Goal: Information Seeking & Learning: Learn about a topic

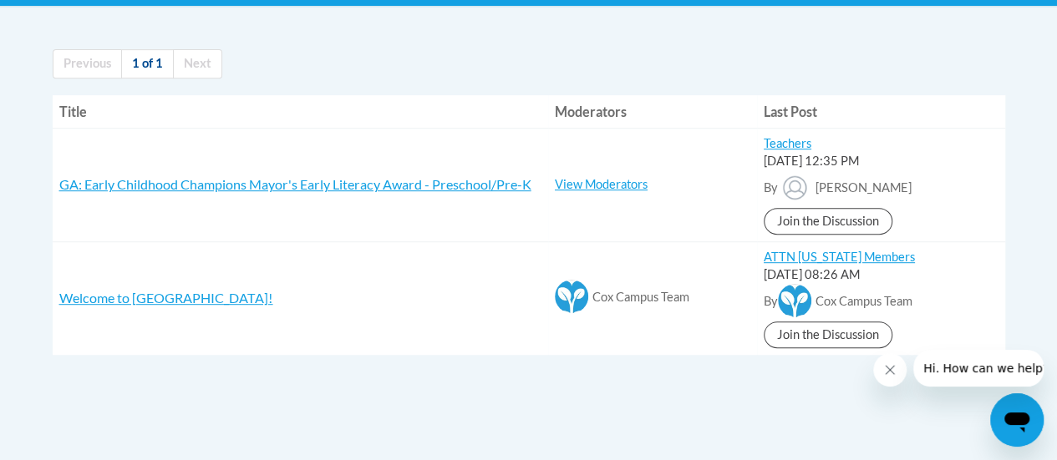
scroll to position [356, 0]
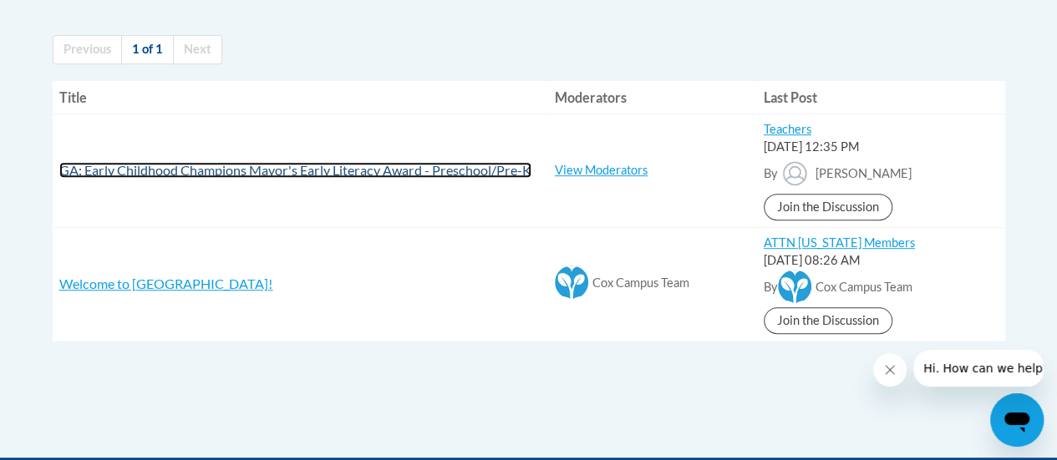
click at [434, 168] on span "GA: Early Childhood Champions Mayor's Early Literacy Award - Preschool/Pre-K" at bounding box center [295, 170] width 472 height 16
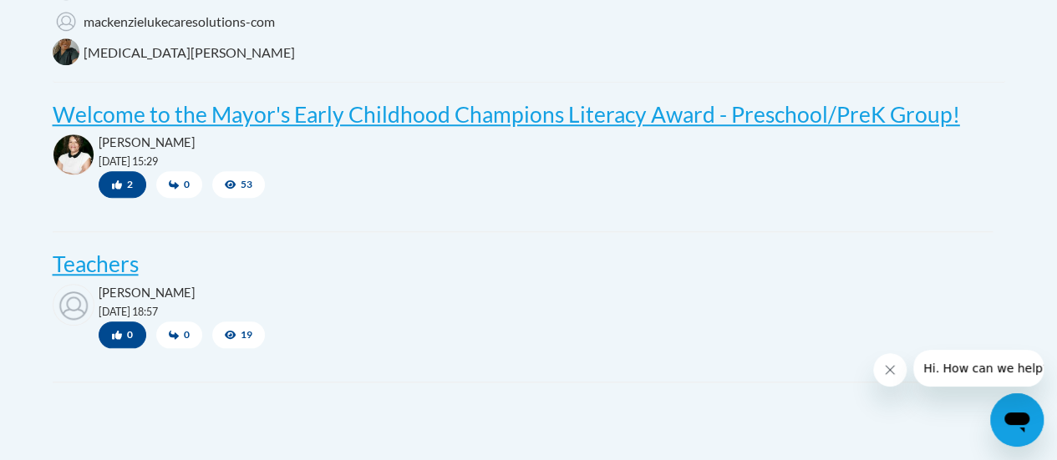
scroll to position [718, 0]
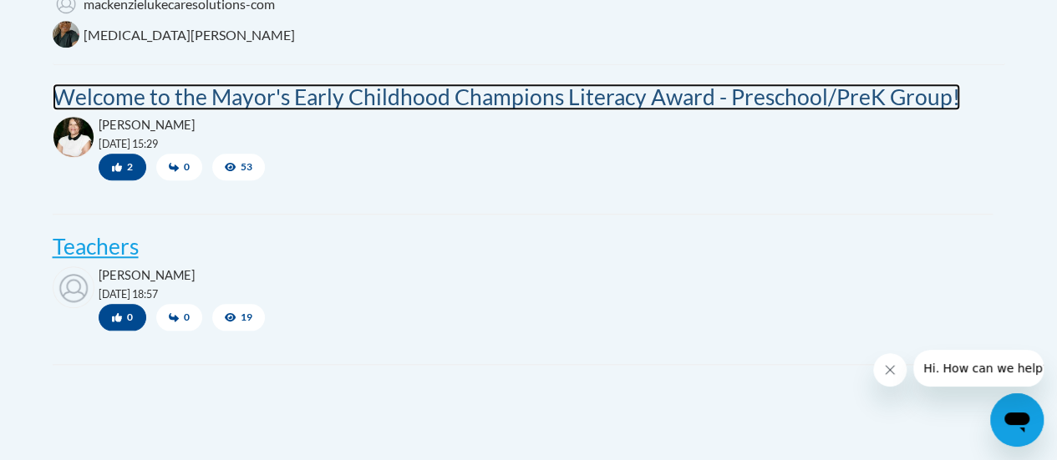
click at [581, 110] on post "Welcome to the Mayor's Early Childhood Champions Literacy Award - Preschool/Pre…" at bounding box center [506, 97] width 907 height 27
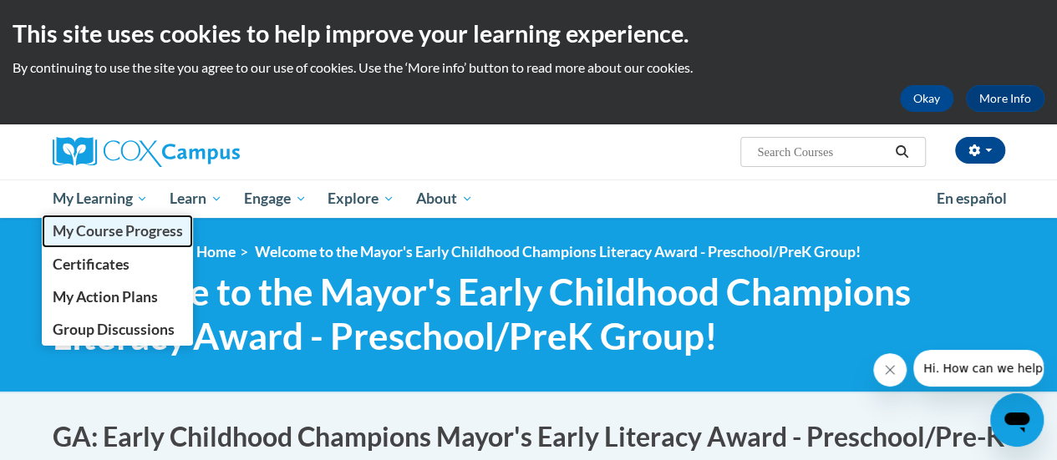
click at [105, 231] on span "My Course Progress" at bounding box center [117, 231] width 130 height 18
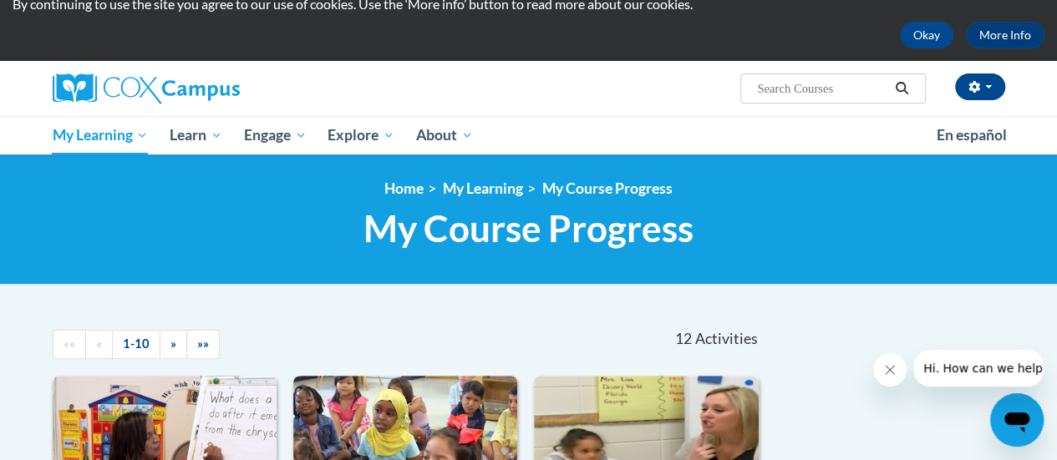
scroll to position [5, 0]
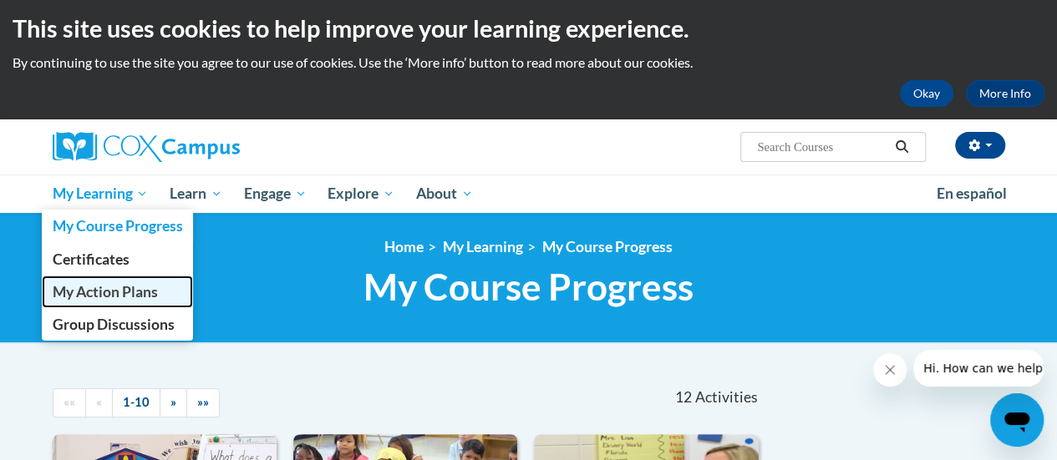
click at [104, 288] on span "My Action Plans" at bounding box center [104, 292] width 105 height 18
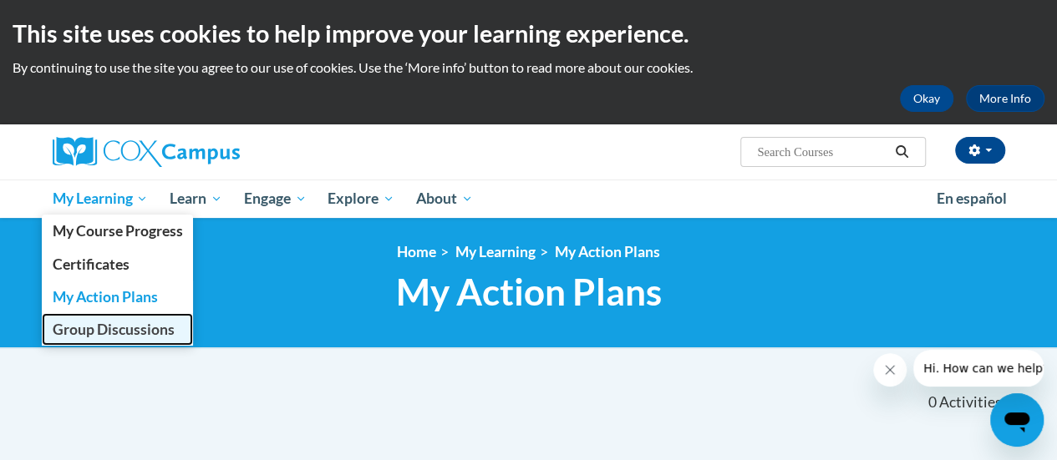
click at [92, 338] on link "Group Discussions" at bounding box center [118, 329] width 152 height 33
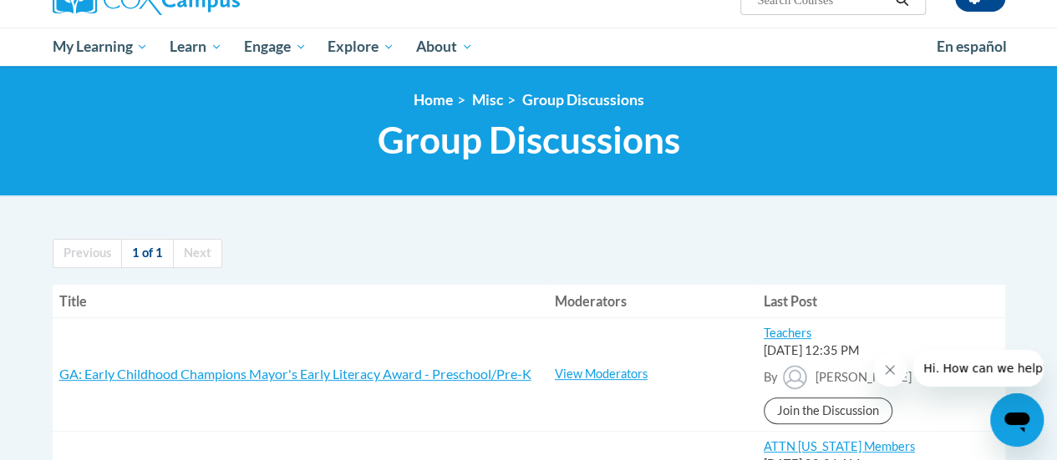
scroll to position [30, 0]
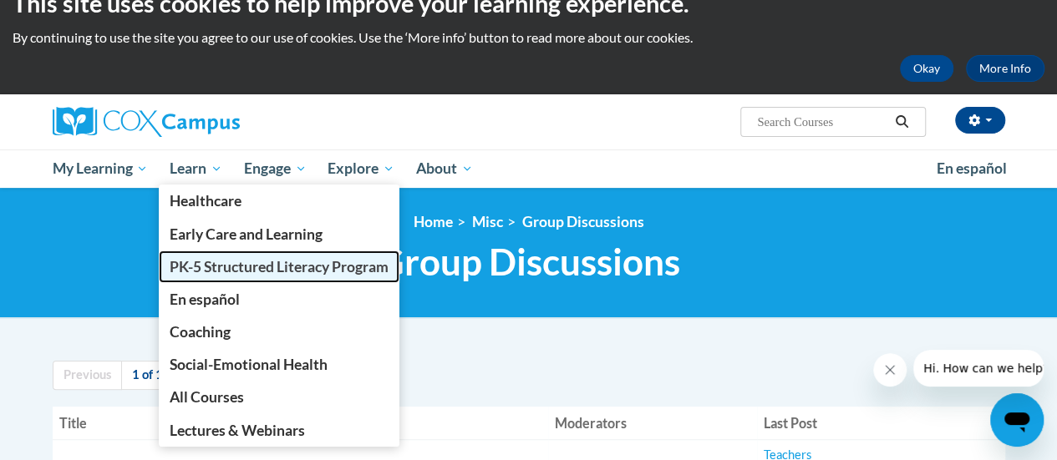
click at [208, 261] on span "PK-5 Structured Literacy Program" at bounding box center [279, 267] width 219 height 18
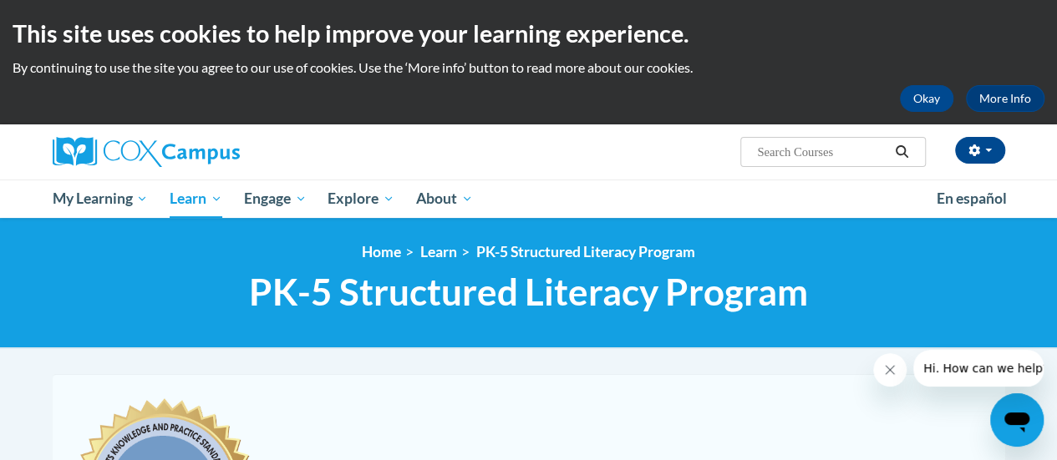
drag, startPoint x: 1058, startPoint y: 157, endPoint x: 1062, endPoint y: 64, distance: 92.8
click at [1057, 64] on html "This site uses cookies to help improve your learning experience. By continuing …" at bounding box center [528, 230] width 1057 height 460
click at [803, 142] on input "Search..." at bounding box center [822, 152] width 134 height 20
type input "early childhood champions mayor's"
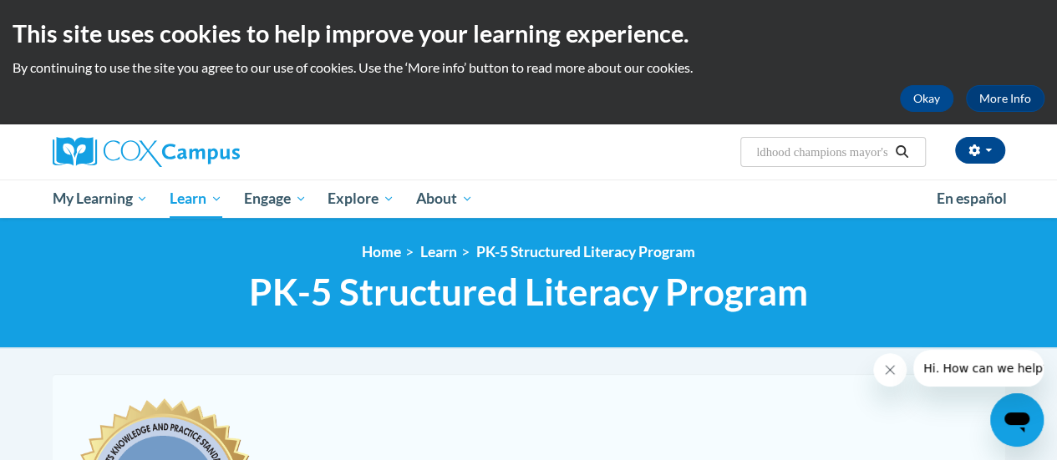
scroll to position [0, 58]
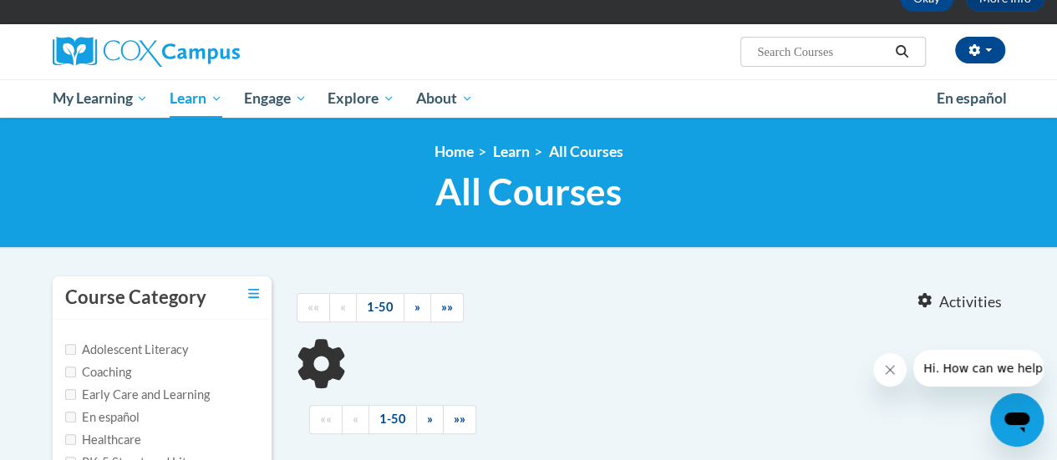
type input "early childhood champions mayor's"
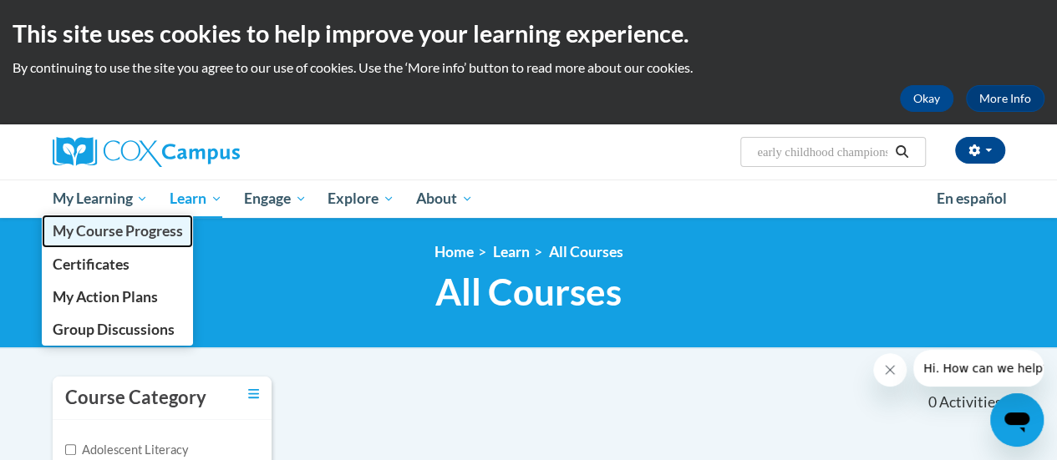
click at [99, 233] on span "My Course Progress" at bounding box center [117, 231] width 130 height 18
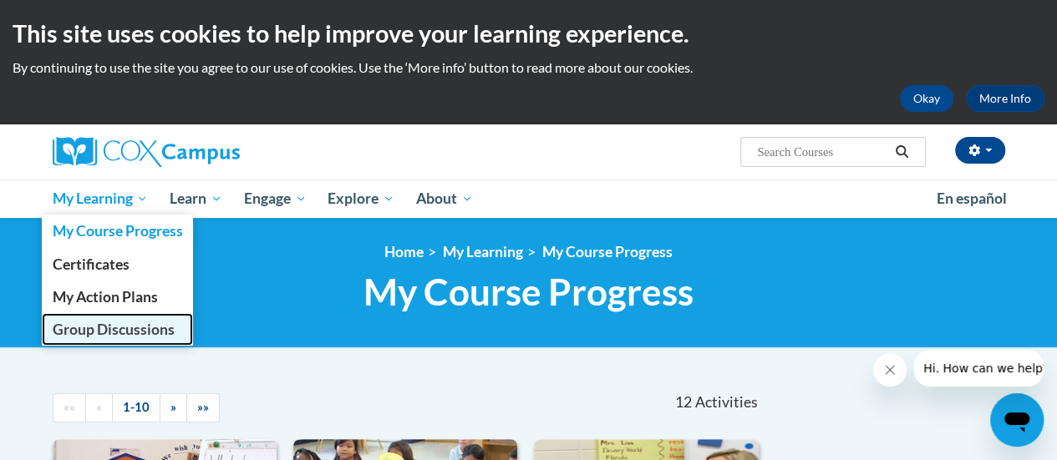
click at [104, 332] on span "Group Discussions" at bounding box center [113, 330] width 122 height 18
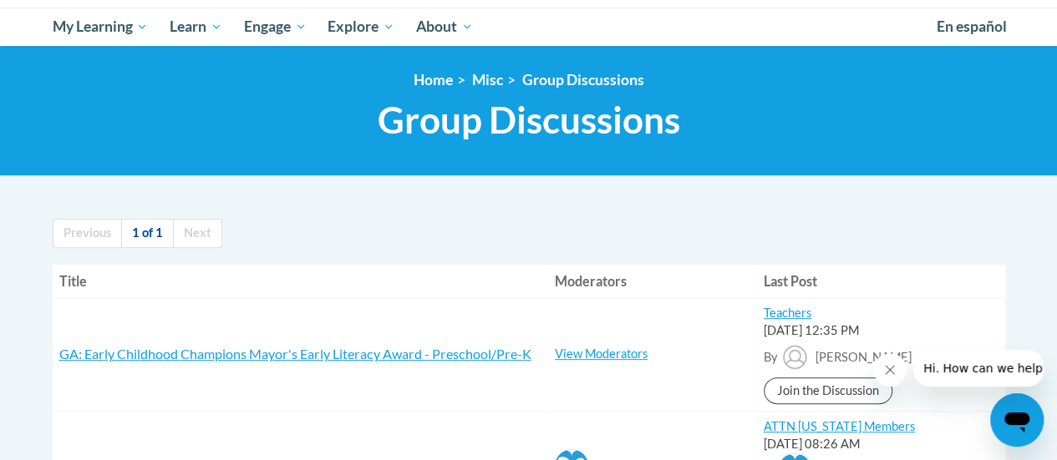
scroll to position [176, 0]
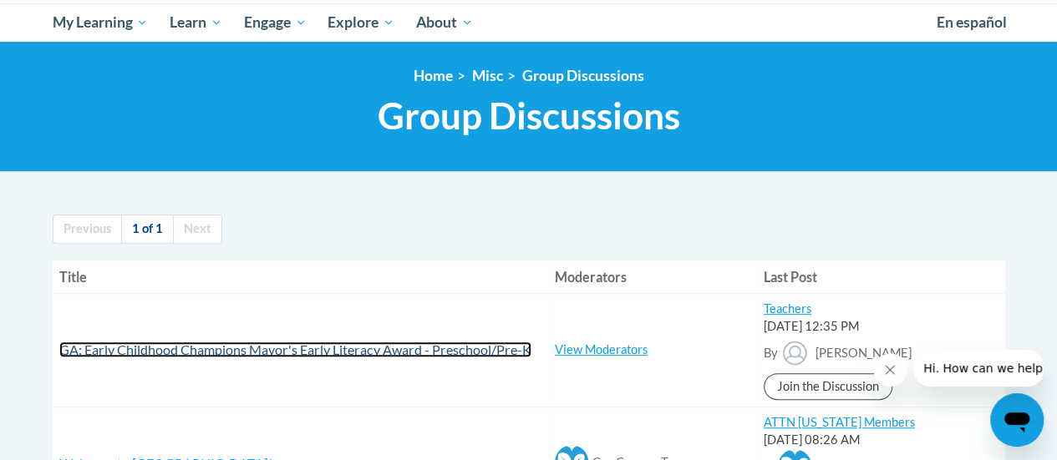
click at [421, 350] on span "GA: Early Childhood Champions Mayor's Early Literacy Award - Preschool/Pre-K" at bounding box center [295, 350] width 472 height 16
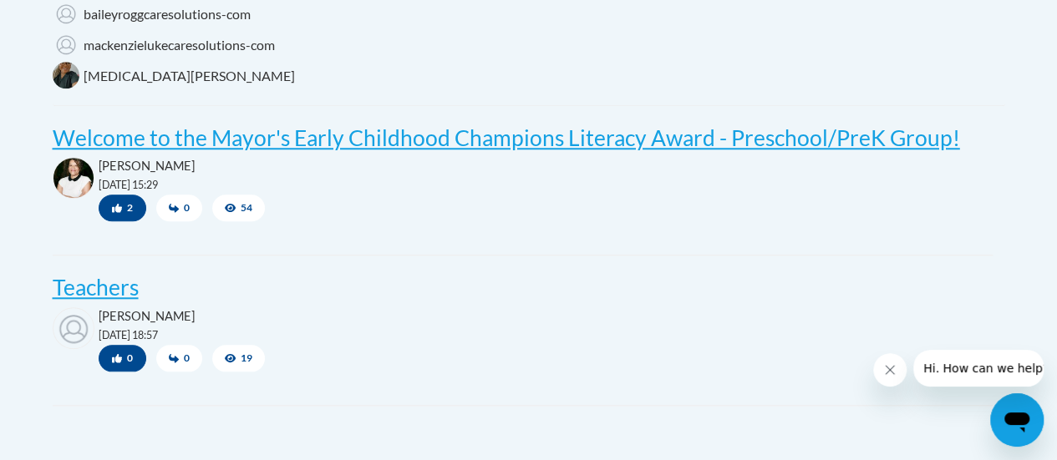
scroll to position [666, 0]
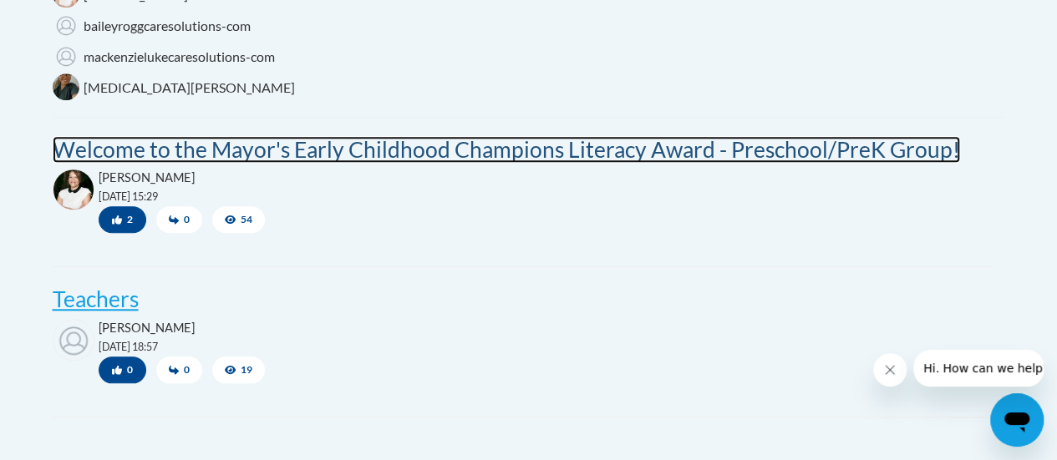
click at [403, 163] on post "Welcome to the Mayor's Early Childhood Champions Literacy Award - Preschool/Pre…" at bounding box center [506, 149] width 907 height 27
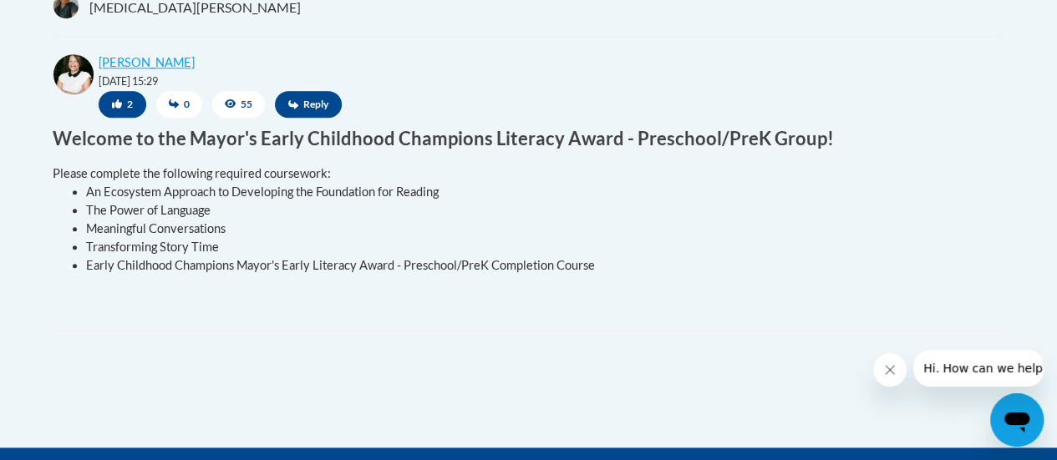
scroll to position [748, 0]
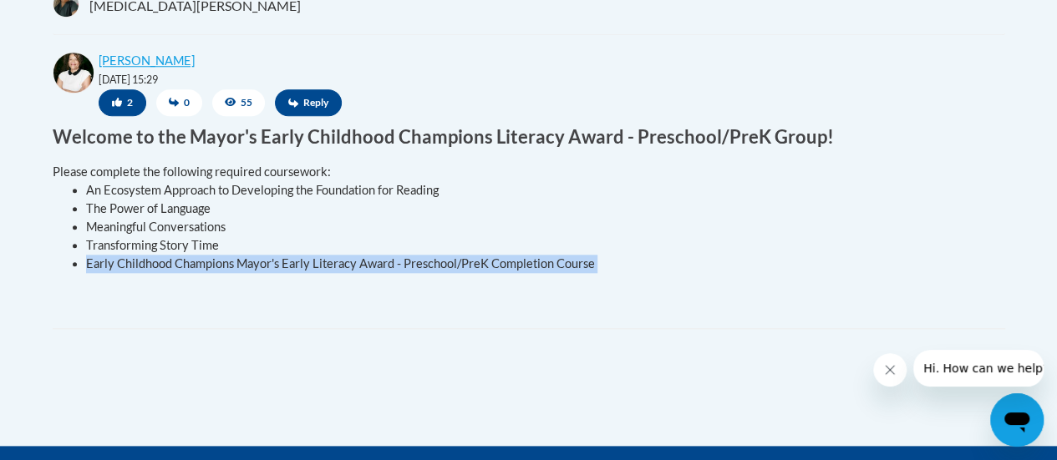
drag, startPoint x: 87, startPoint y: 297, endPoint x: 444, endPoint y: 332, distance: 359.2
click at [444, 303] on div "Please complete the following required coursework: An Ecosystem Approach to Dev…" at bounding box center [523, 226] width 940 height 153
copy div "Early Childhood Champions Mayor's Early Literacy Award - Preschool/PreK Complet…"
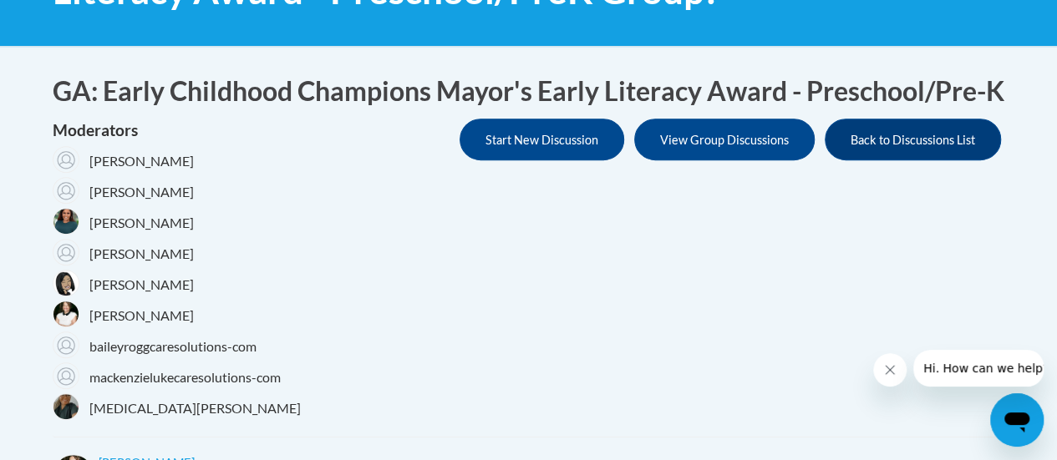
scroll to position [0, 0]
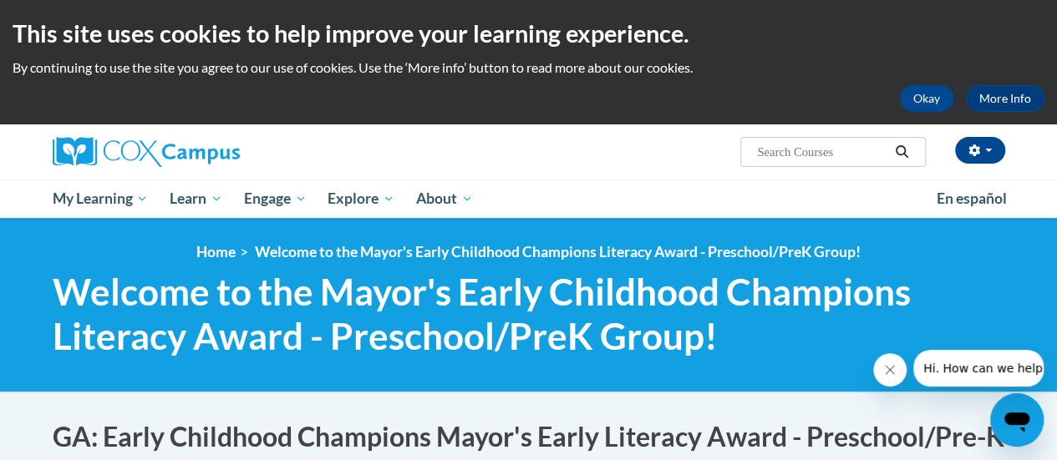
click at [824, 150] on input "Search..." at bounding box center [822, 152] width 134 height 20
paste input "Early Childhood Champions Mayor's Early Literacy Award - Preschool/PreK Complet…"
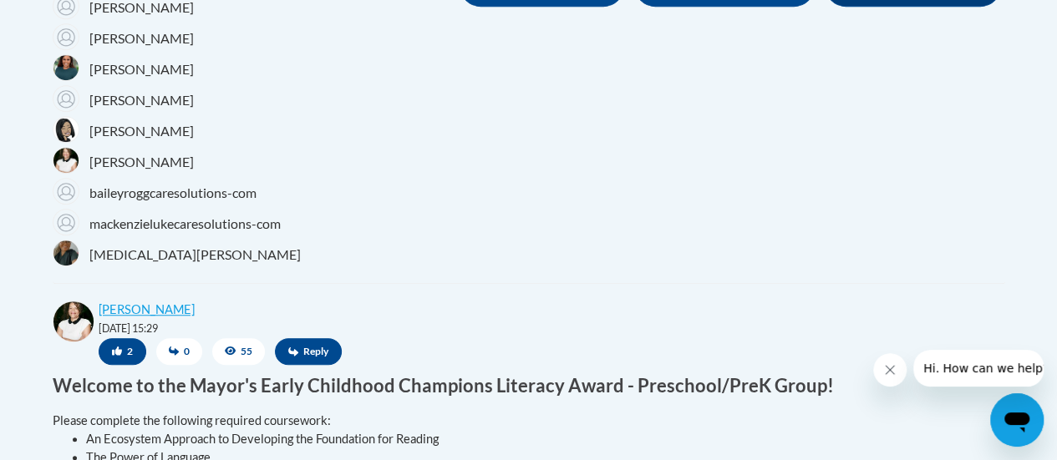
scroll to position [97, 0]
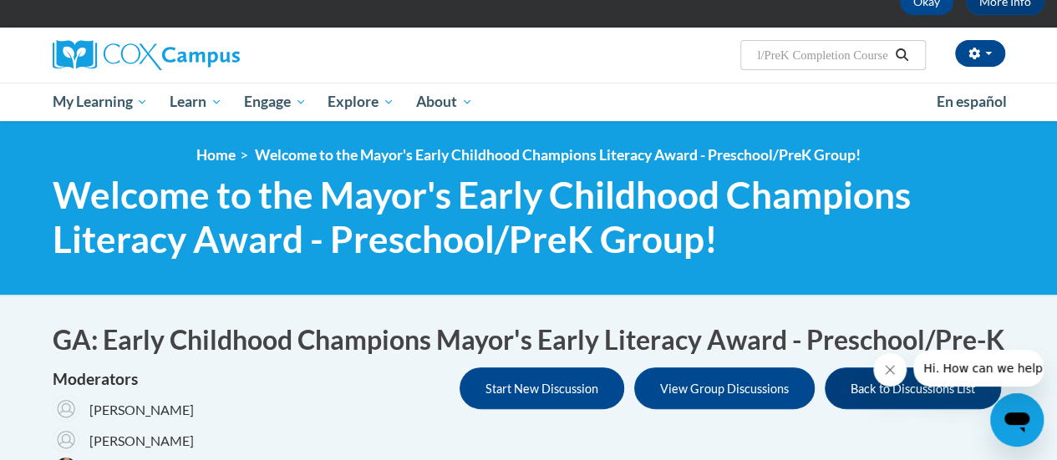
type input "Early Childhood Champions Mayor's Early Literacy Award - Preschool/PreK Complet…"
click at [900, 54] on icon "Search" at bounding box center [901, 54] width 15 height 13
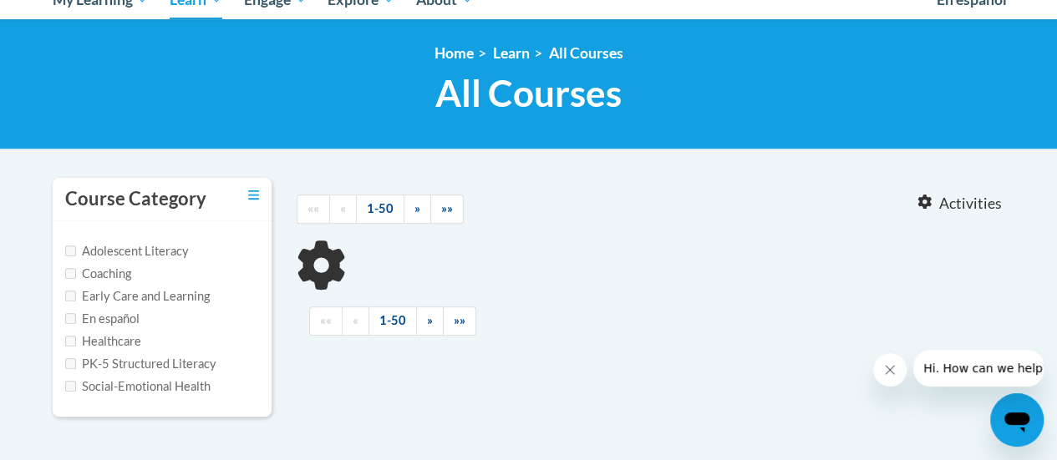
type input "Early Childhood Champions Mayor's Early Literacy Award - Preschool/PreK Complet…"
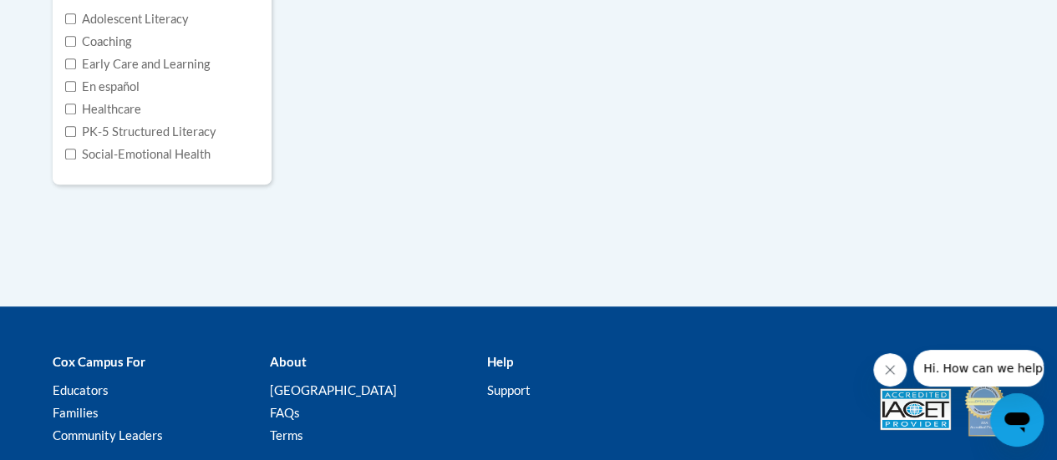
scroll to position [28, 0]
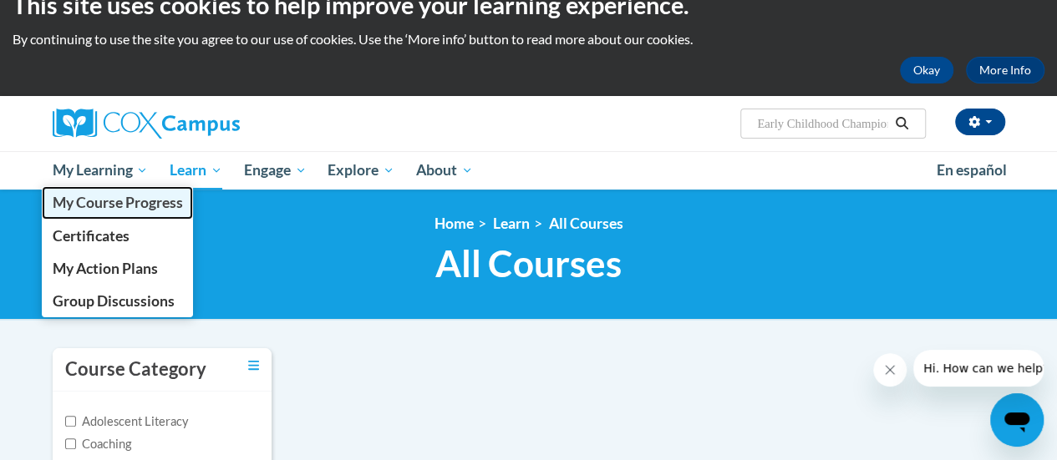
click at [132, 196] on span "My Course Progress" at bounding box center [117, 203] width 130 height 18
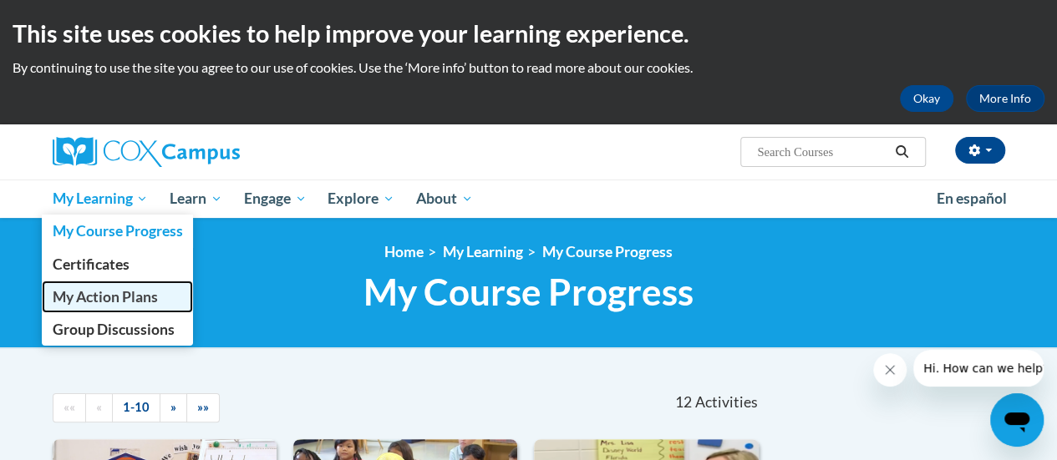
click at [84, 301] on span "My Action Plans" at bounding box center [104, 297] width 105 height 18
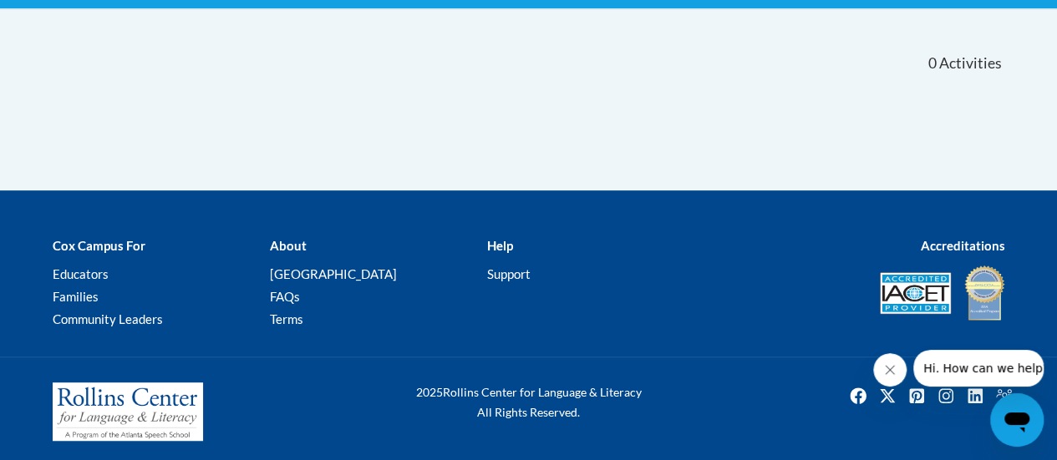
scroll to position [344, 0]
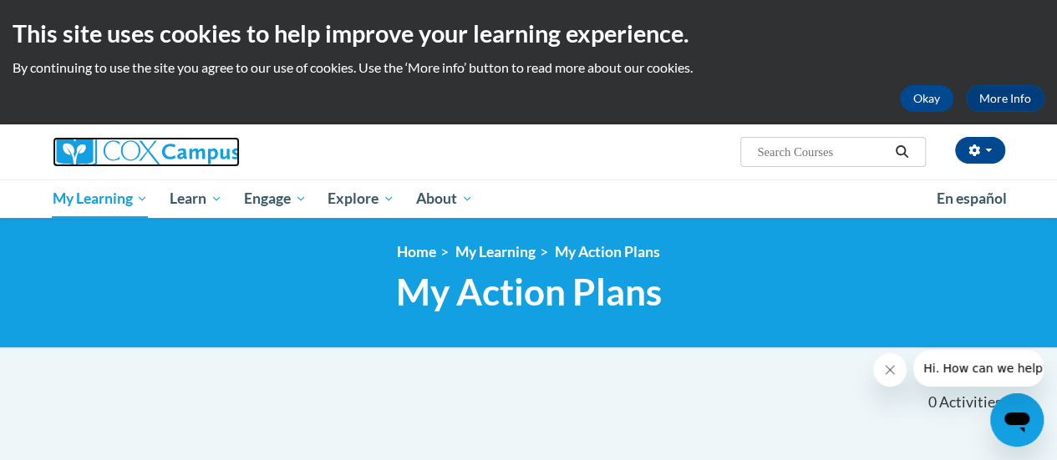
click at [145, 145] on img at bounding box center [146, 152] width 187 height 30
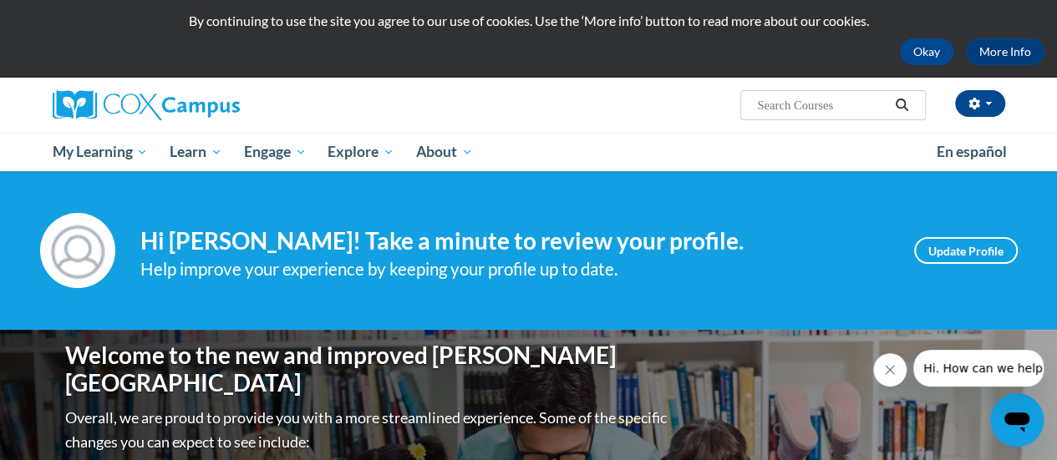
scroll to position [2, 0]
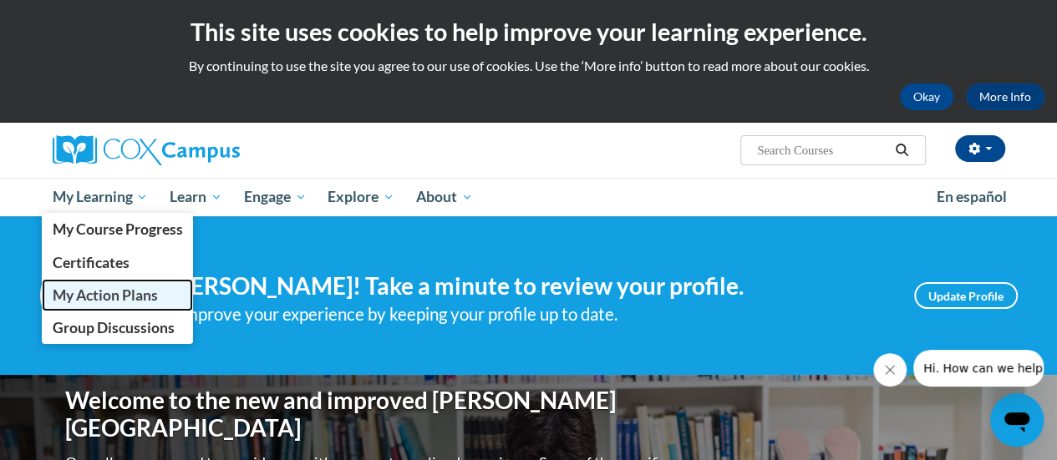
click at [75, 290] on span "My Action Plans" at bounding box center [104, 296] width 105 height 18
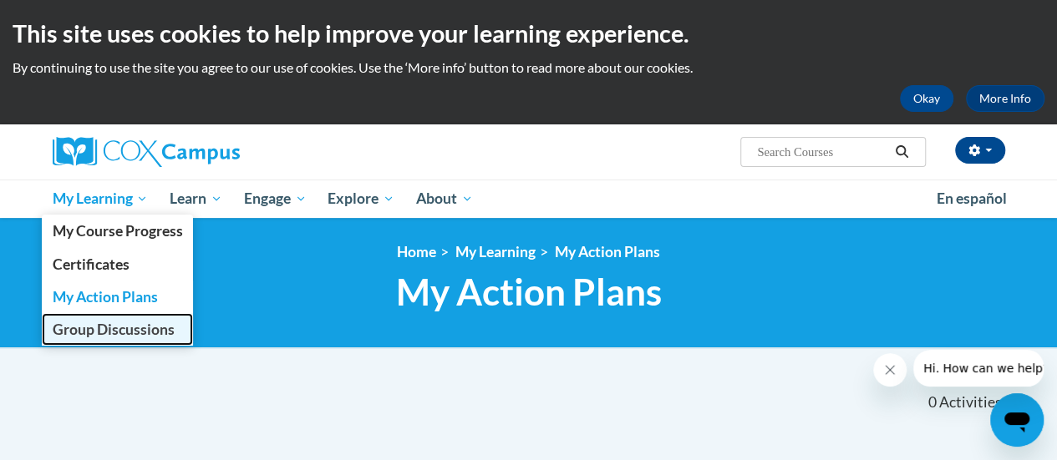
click at [104, 335] on span "Group Discussions" at bounding box center [113, 330] width 122 height 18
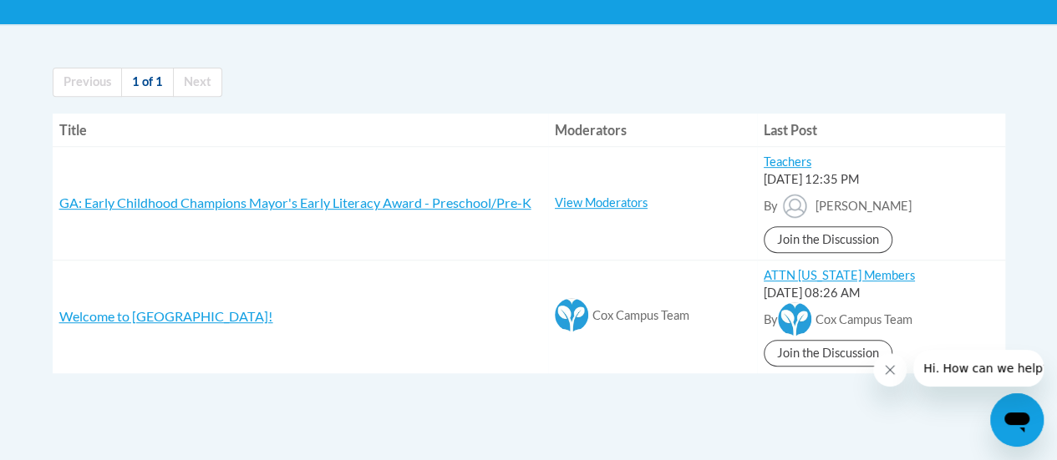
scroll to position [326, 0]
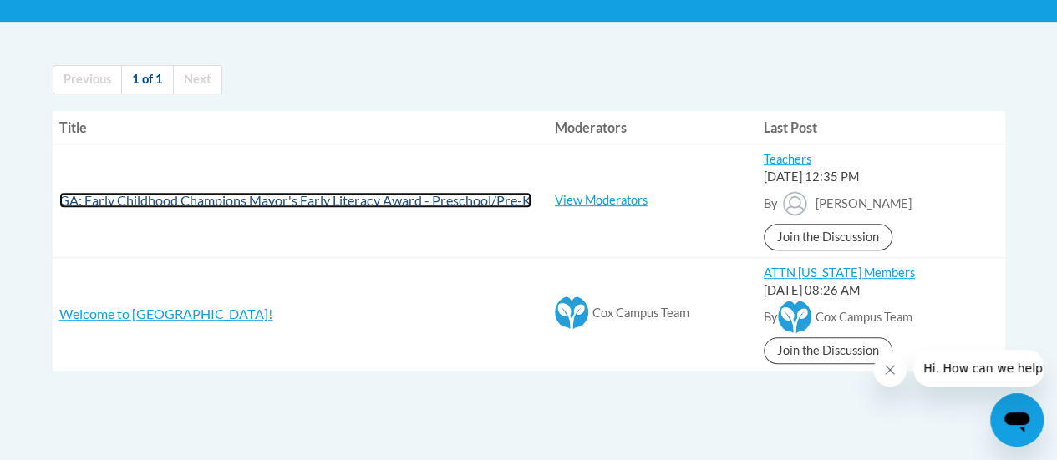
click at [276, 195] on span "GA: Early Childhood Champions Mayor's Early Literacy Award - Preschool/Pre-K" at bounding box center [295, 200] width 472 height 16
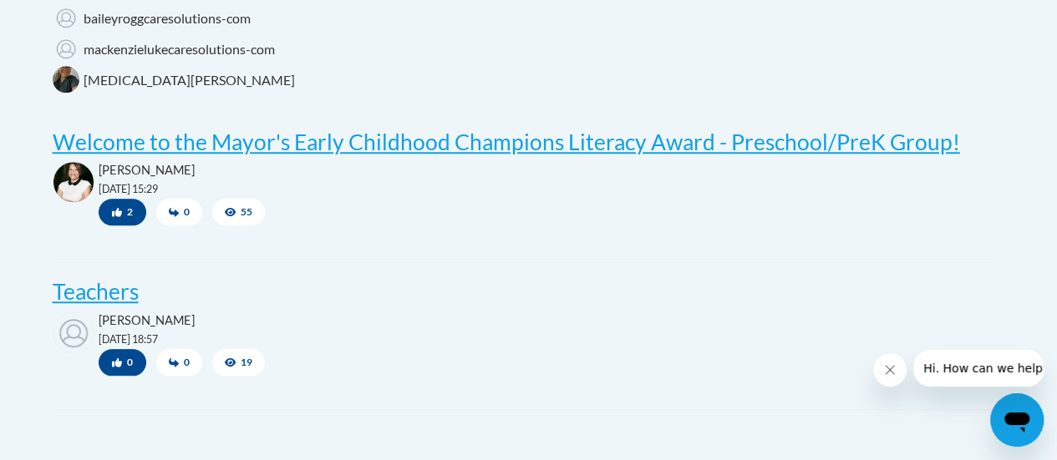
scroll to position [707, 0]
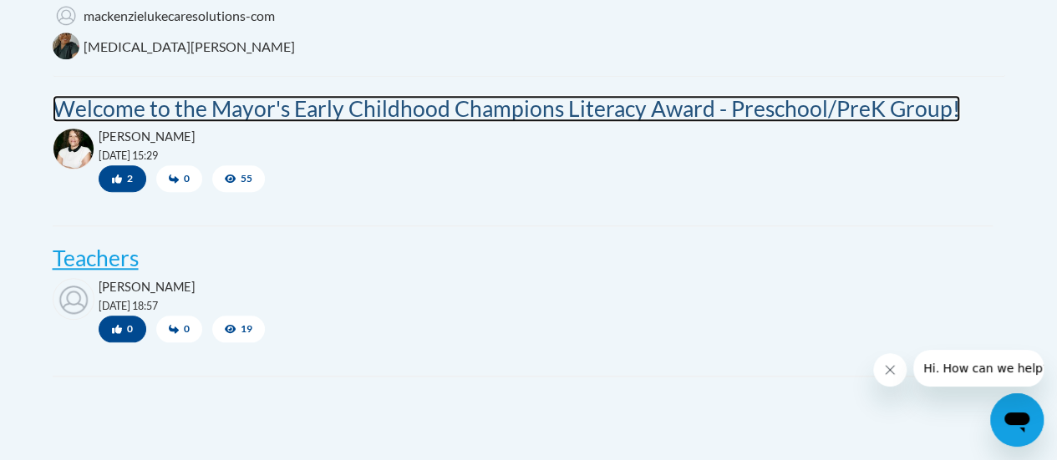
click at [628, 122] on post "Welcome to the Mayor's Early Childhood Champions Literacy Award - Preschool/Pre…" at bounding box center [506, 108] width 907 height 27
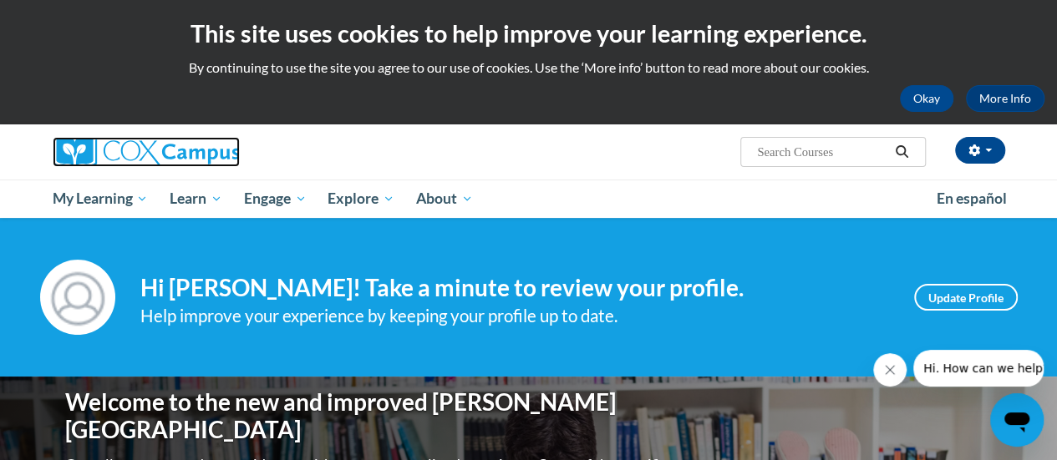
drag, startPoint x: 0, startPoint y: 0, endPoint x: 147, endPoint y: 150, distance: 210.3
click at [147, 150] on img at bounding box center [146, 152] width 187 height 30
click at [118, 156] on img at bounding box center [146, 152] width 187 height 30
click at [82, 150] on img at bounding box center [146, 152] width 187 height 30
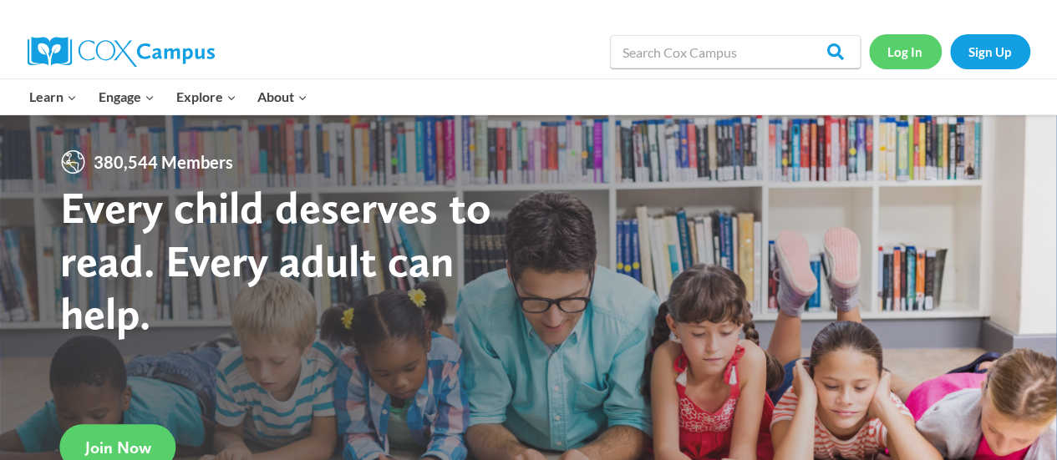
click at [898, 58] on link "Log In" at bounding box center [905, 51] width 73 height 34
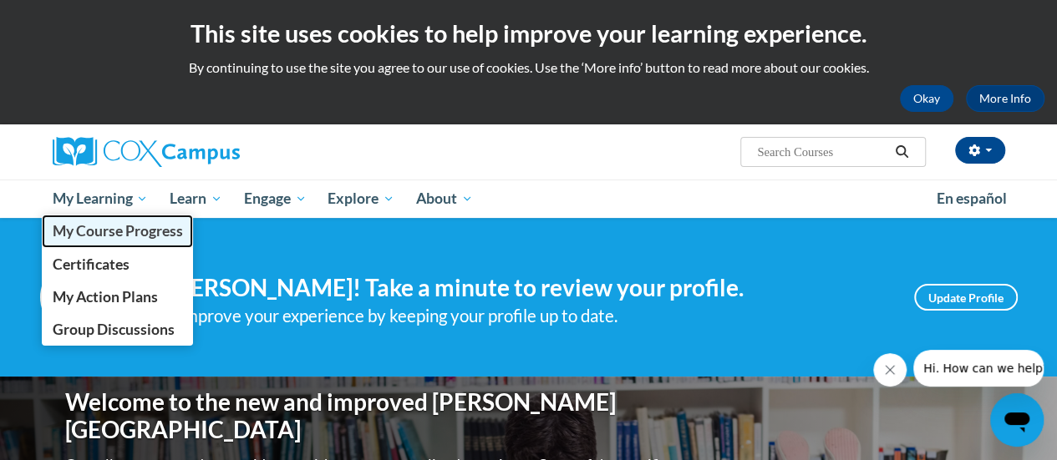
click at [72, 229] on span "My Course Progress" at bounding box center [117, 231] width 130 height 18
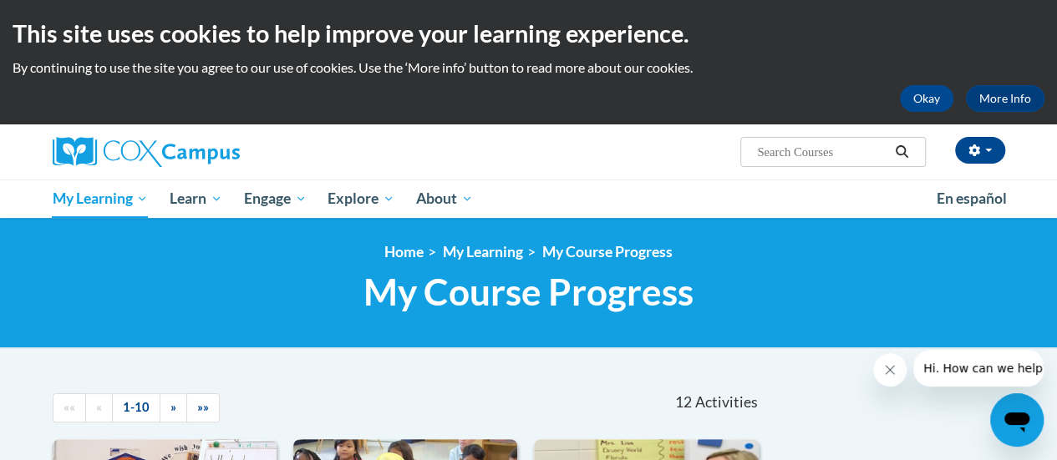
click at [797, 156] on input "Search..." at bounding box center [822, 152] width 134 height 20
paste input "An Ecosystem Approach to Developing the Foundation for Reading"
type input "An Ecosystem Approach to Developing the Foundation for Reading"
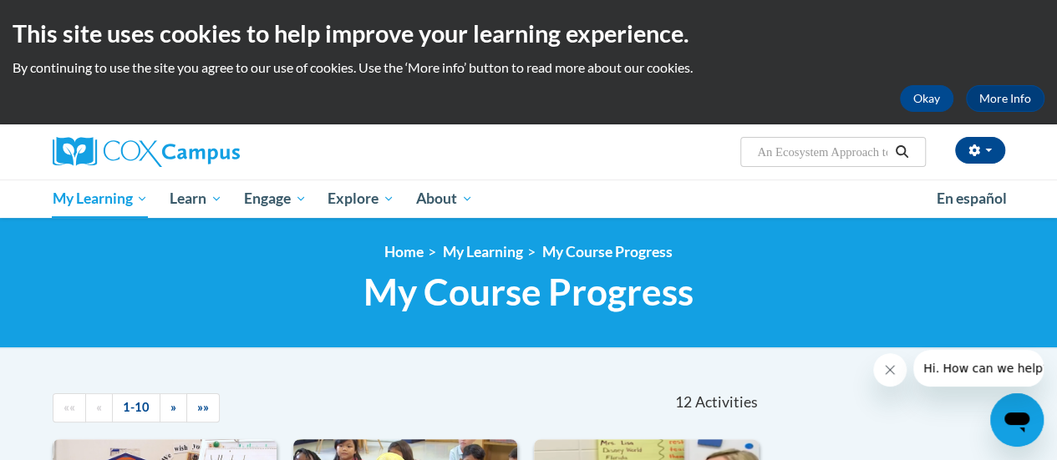
click at [906, 150] on icon "Search" at bounding box center [901, 151] width 15 height 13
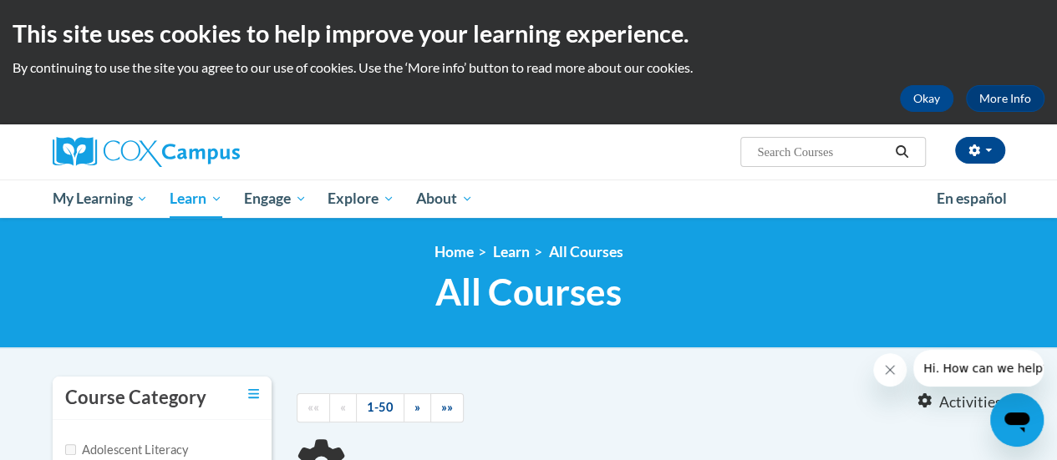
type input "An Ecosystem Approach to Developing the Foundation for Reading"
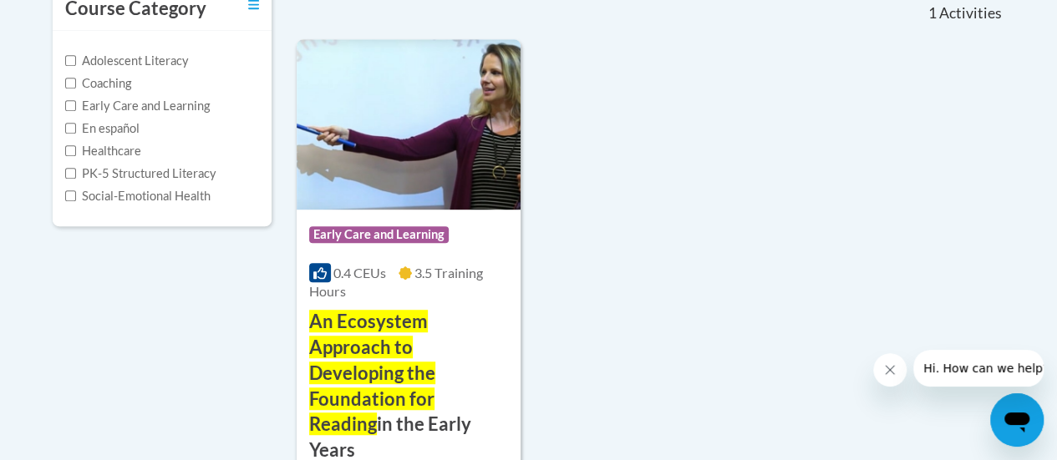
scroll to position [423, 0]
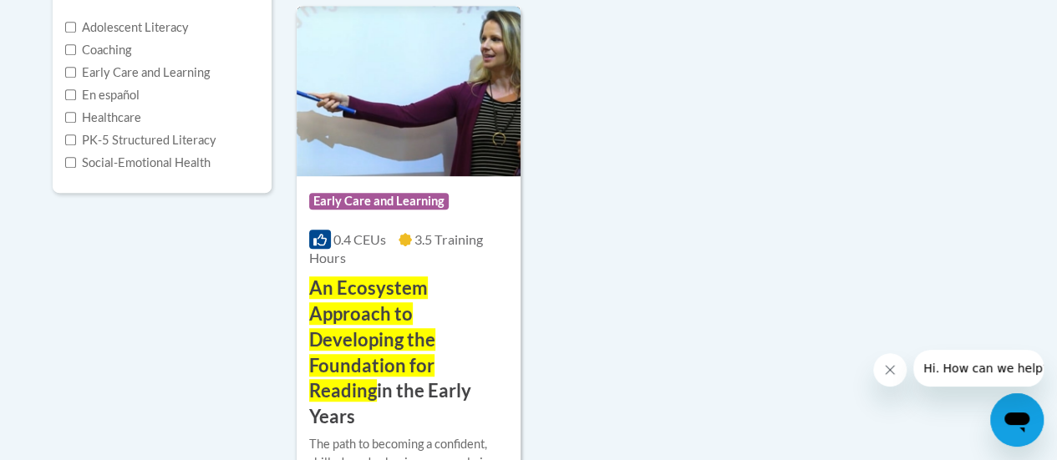
click at [401, 312] on span "An Ecosystem Approach to Developing the Foundation for Reading" at bounding box center [372, 338] width 126 height 125
